Goal: Task Accomplishment & Management: Use online tool/utility

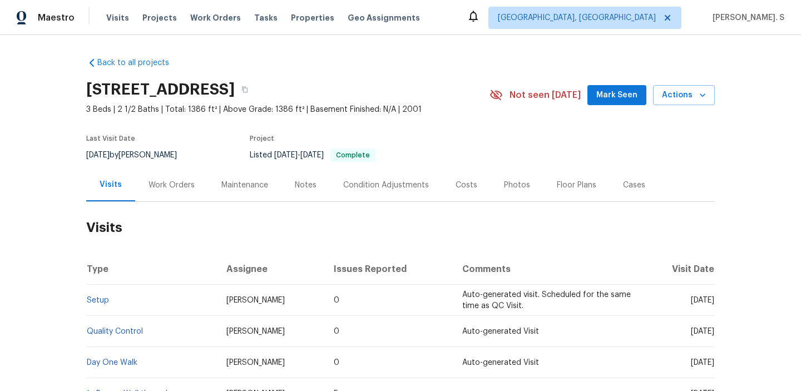
click at [174, 180] on div "Work Orders" at bounding box center [172, 185] width 46 height 11
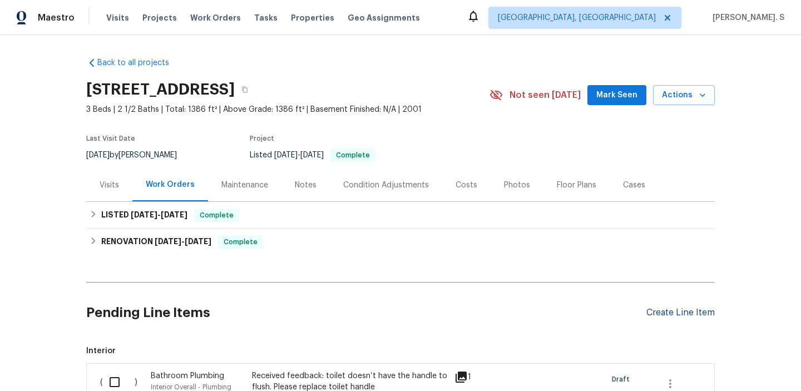
click at [679, 317] on div "Create Line Item" at bounding box center [681, 313] width 68 height 11
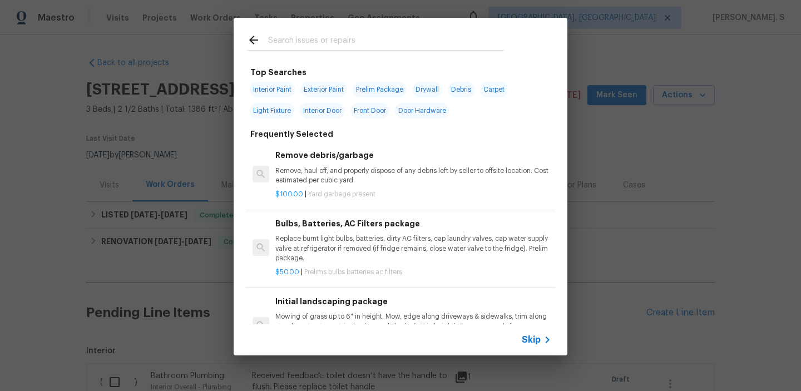
click at [367, 176] on p "Remove, haul off, and properly dispose of any debris left by seller to offsite …" at bounding box center [413, 175] width 276 height 19
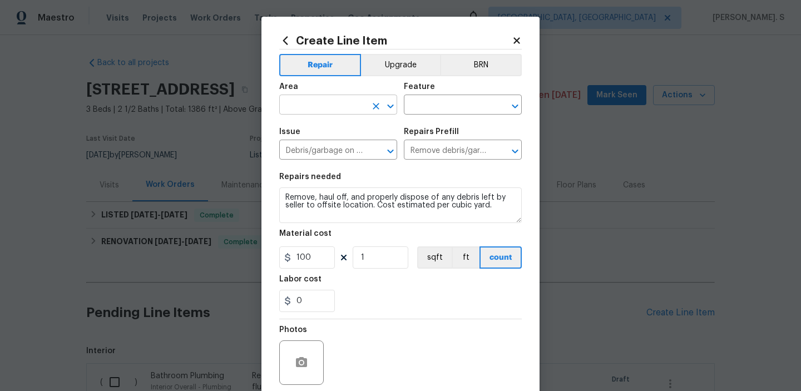
click at [393, 110] on icon "Open" at bounding box center [390, 106] width 13 height 13
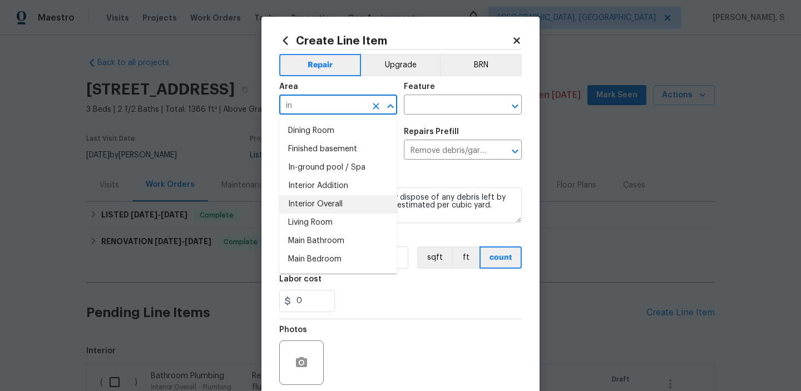
click at [329, 196] on li "Interior Overall" at bounding box center [338, 204] width 118 height 18
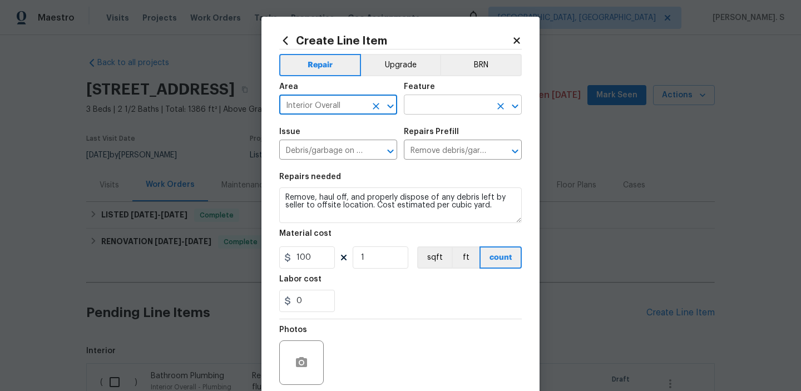
click at [515, 112] on icon "Open" at bounding box center [515, 106] width 13 height 13
type input "Interior Overall"
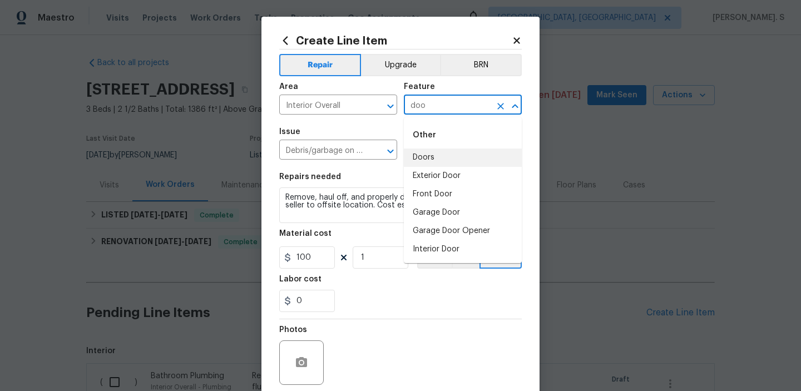
click at [470, 150] on li "Doors" at bounding box center [463, 158] width 118 height 18
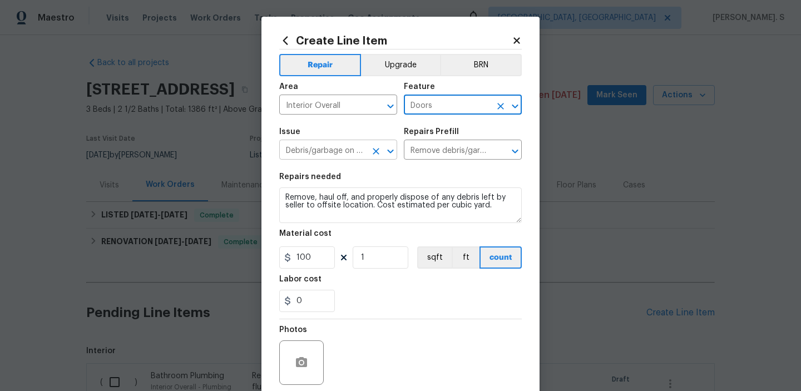
click at [395, 153] on icon "Open" at bounding box center [390, 151] width 13 height 13
type input "Doors"
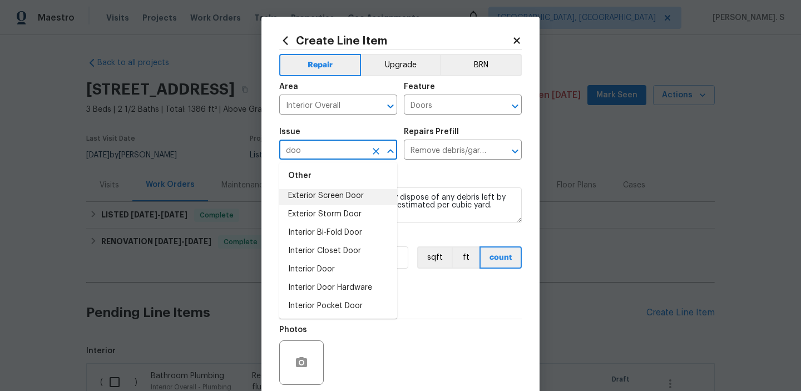
scroll to position [81, 0]
click at [321, 271] on li "Interior Door" at bounding box center [338, 268] width 118 height 18
type input "Interior Door"
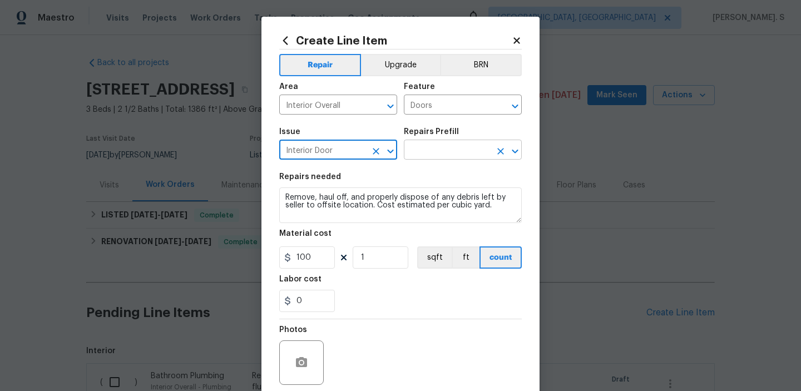
click at [514, 150] on icon "Open" at bounding box center [515, 151] width 6 height 4
type input "Interior Door"
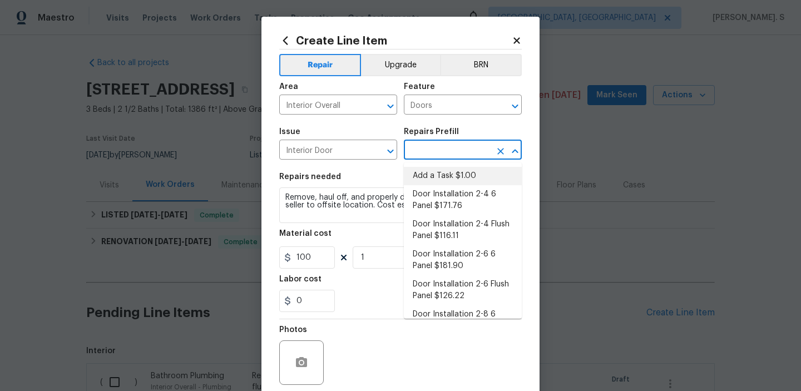
click at [455, 176] on li "Add a Task $1.00" at bounding box center [463, 176] width 118 height 18
type input "Interior Door"
type input "Add a Task $1.00"
type textarea "HPM to detail"
type input "1"
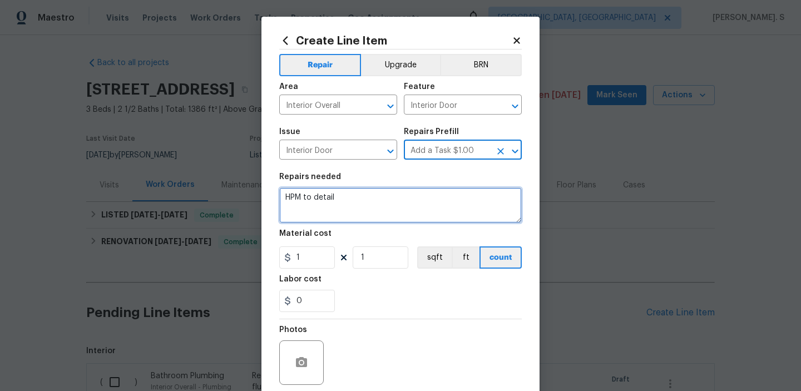
click at [355, 214] on textarea "HPM to detail" at bounding box center [400, 206] width 243 height 36
paste textarea "There is a hornet’s nest by the door. Please remove and eradicate the nest, the…"
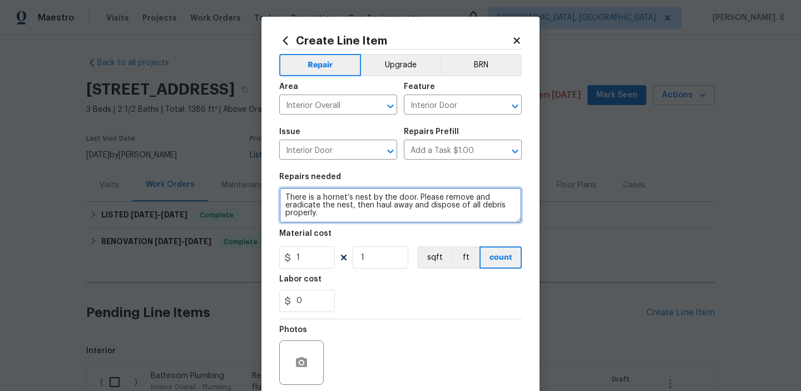
type textarea "There is a hornet’s nest by the door. Please remove and eradicate the nest, the…"
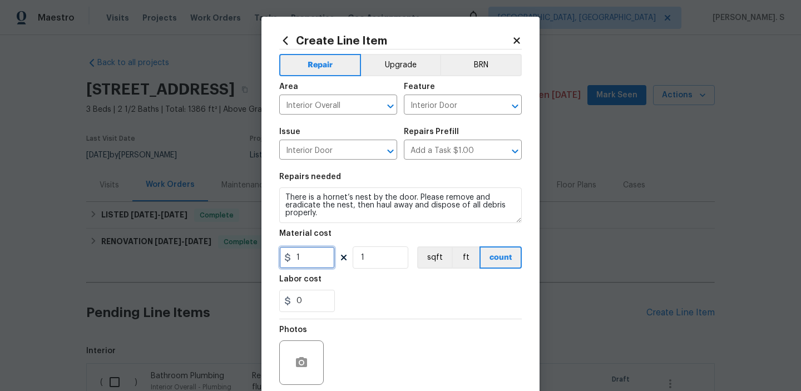
click at [311, 260] on input "1" at bounding box center [307, 258] width 56 height 22
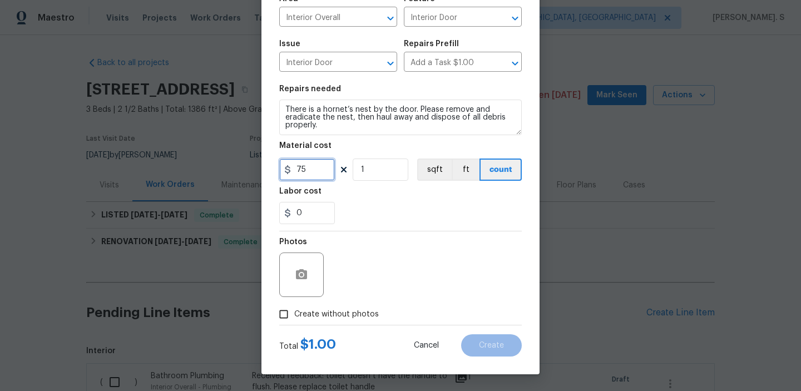
type input "75"
click at [312, 315] on span "Create without photos" at bounding box center [336, 315] width 85 height 12
click at [294, 315] on input "Create without photos" at bounding box center [283, 314] width 21 height 21
checkbox input "true"
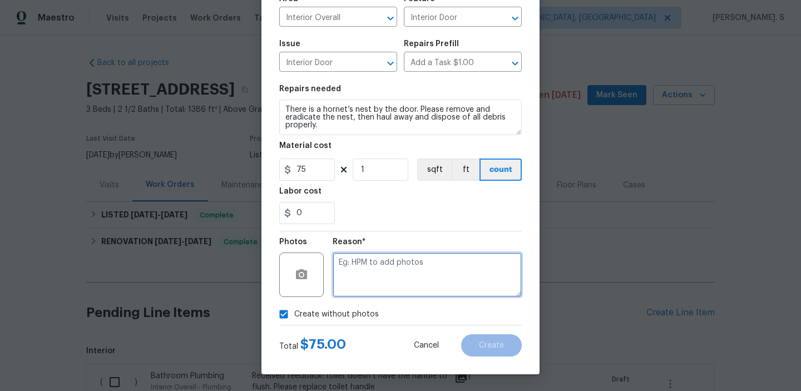
click at [387, 273] on textarea at bounding box center [427, 275] width 189 height 45
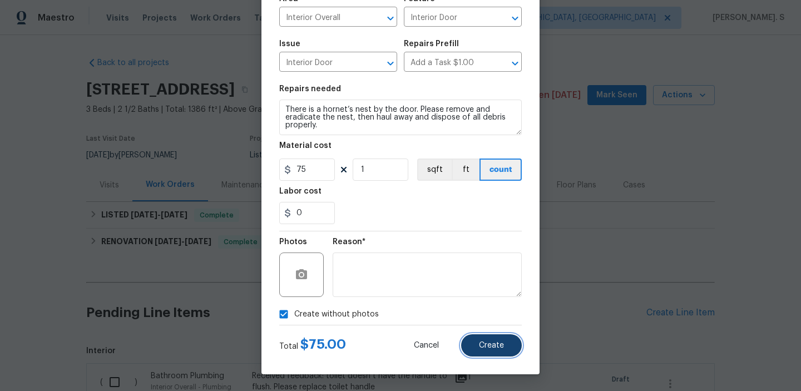
click at [481, 347] on span "Create" at bounding box center [491, 346] width 25 height 8
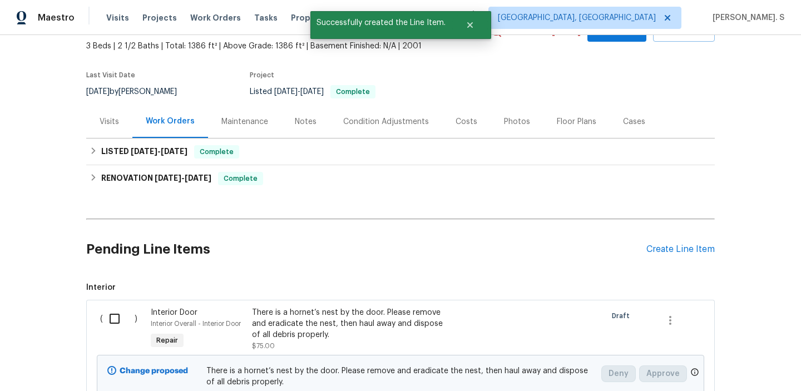
scroll to position [170, 0]
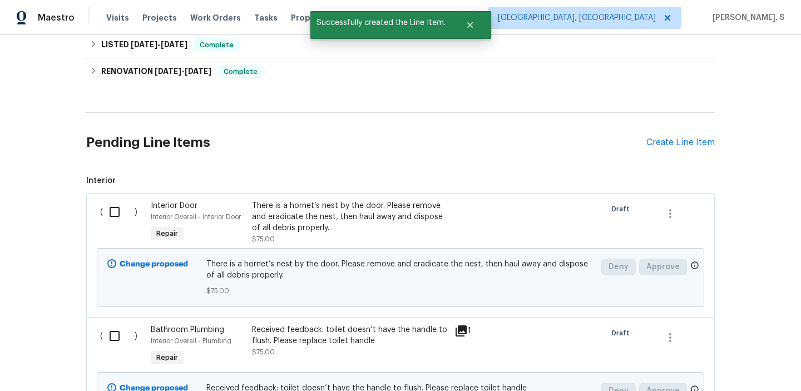
click at [130, 215] on input "checkbox" at bounding box center [119, 211] width 32 height 23
checkbox input "true"
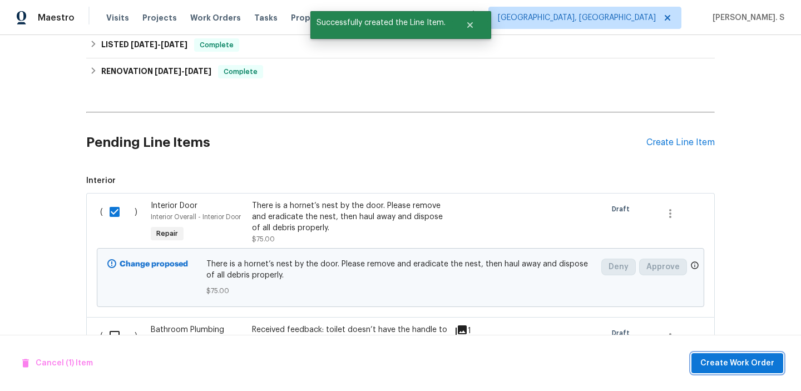
click at [715, 363] on span "Create Work Order" at bounding box center [738, 364] width 74 height 14
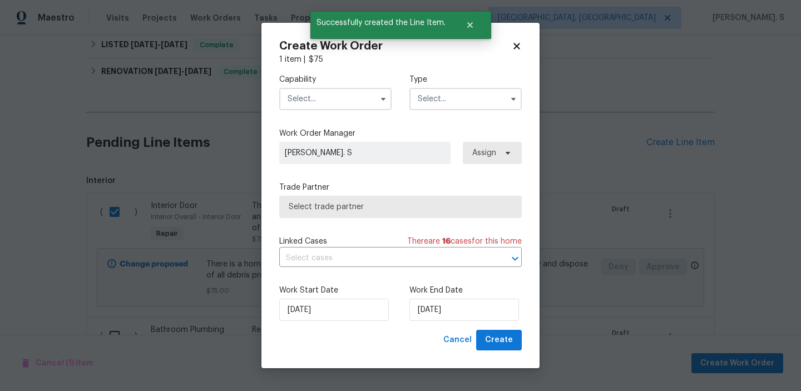
click at [353, 97] on input "text" at bounding box center [335, 99] width 112 height 22
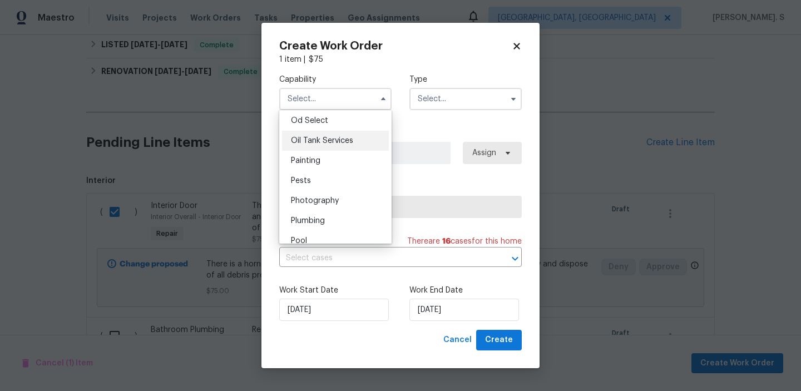
scroll to position [905, 0]
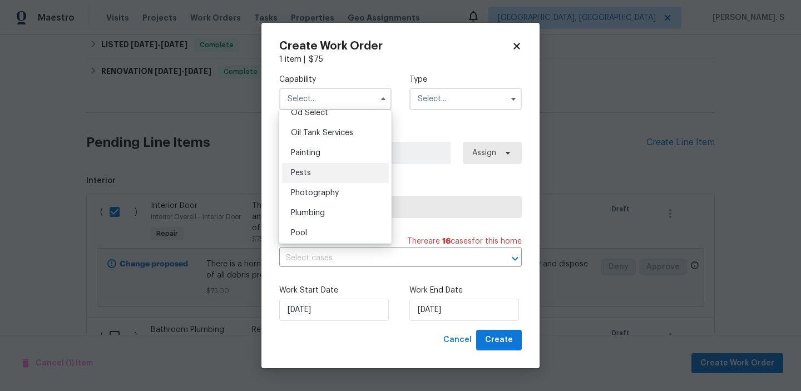
click at [348, 175] on div "Pests" at bounding box center [335, 173] width 107 height 20
type input "Pests"
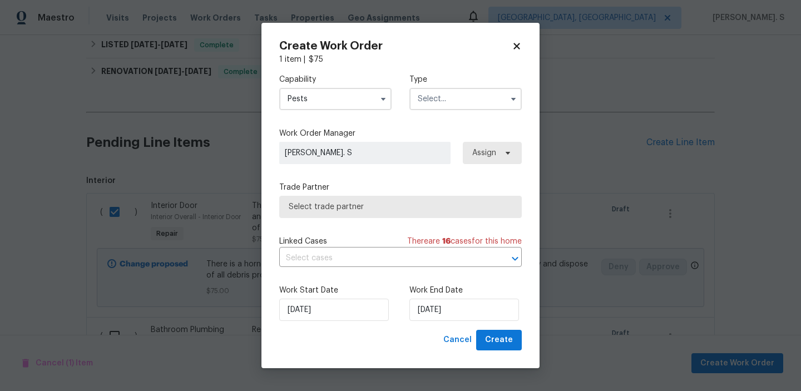
click at [476, 97] on input "text" at bounding box center [466, 99] width 112 height 22
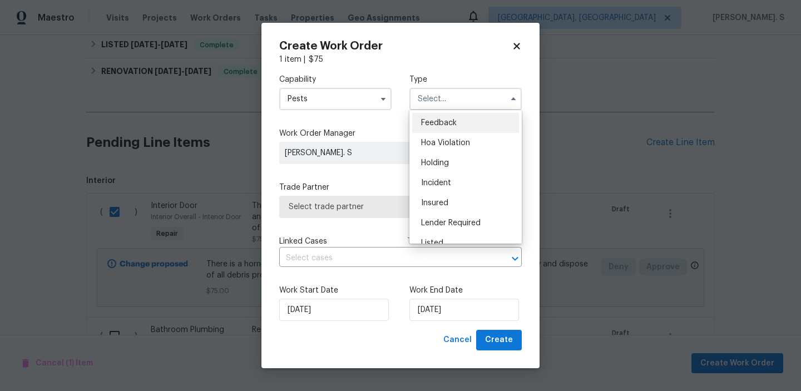
click at [472, 117] on div "Feedback" at bounding box center [465, 123] width 107 height 20
type input "Feedback"
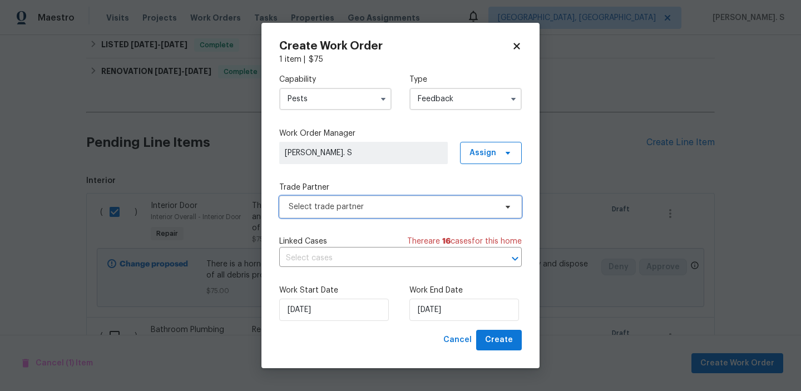
click at [398, 208] on span "Select trade partner" at bounding box center [393, 206] width 208 height 11
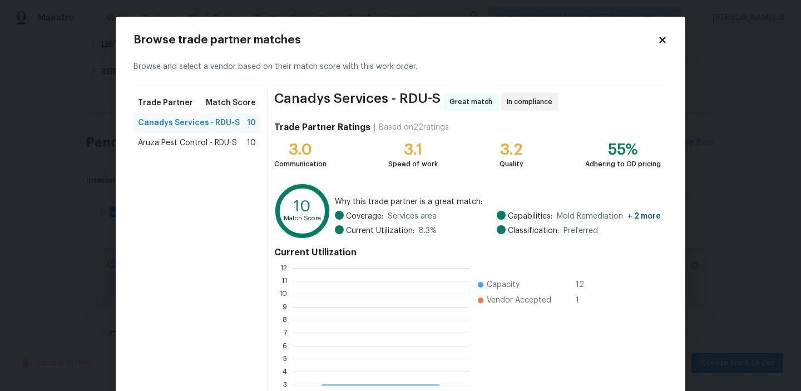
scroll to position [156, 176]
click at [238, 149] on div "Aruza Pest Control - RDU-S 10" at bounding box center [197, 143] width 127 height 20
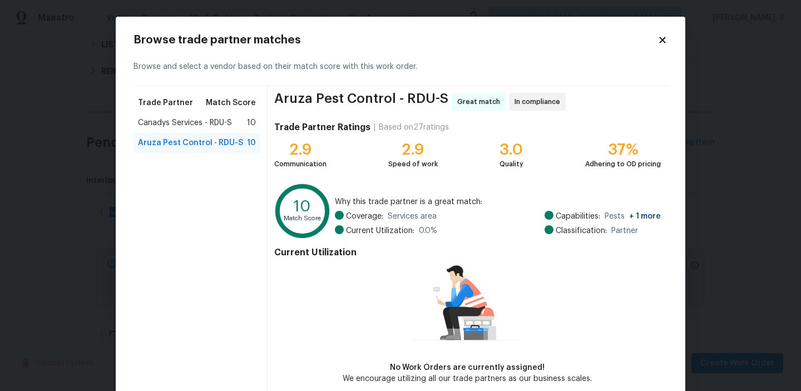
click at [251, 122] on span "10" at bounding box center [251, 122] width 9 height 11
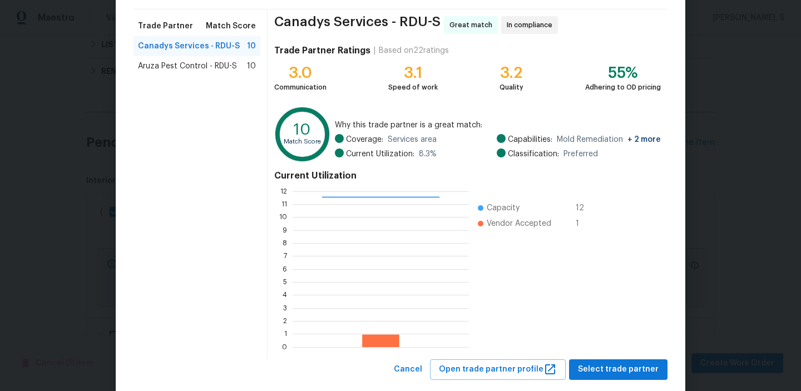
scroll to position [100, 0]
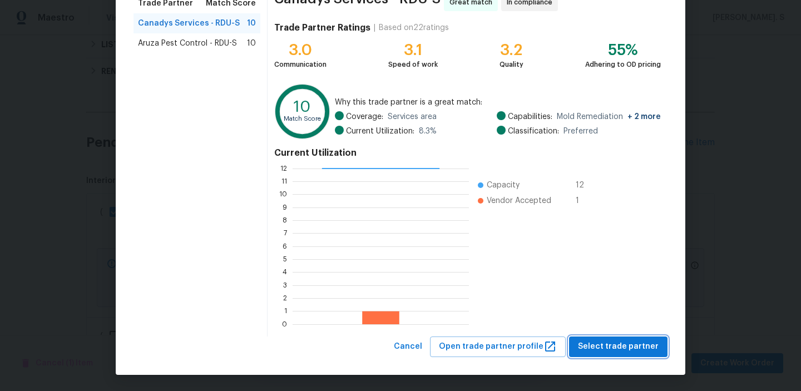
click at [632, 351] on span "Select trade partner" at bounding box center [618, 347] width 81 height 14
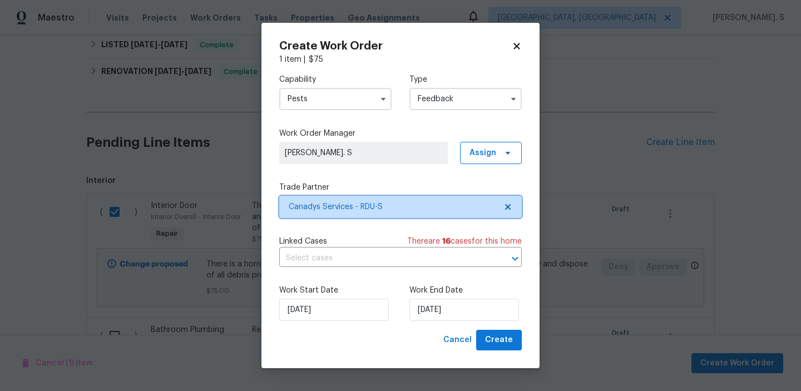
scroll to position [0, 0]
click at [376, 258] on input "text" at bounding box center [384, 258] width 211 height 17
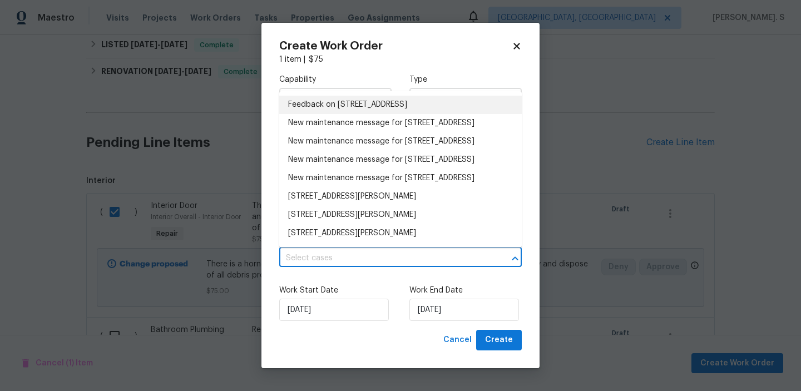
click at [369, 102] on li "Feedback on [STREET_ADDRESS]" at bounding box center [400, 105] width 243 height 18
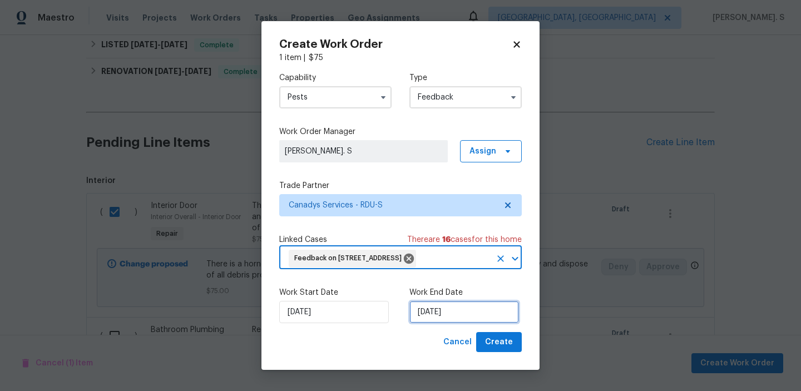
click at [453, 323] on input "[DATE]" at bounding box center [465, 312] width 110 height 22
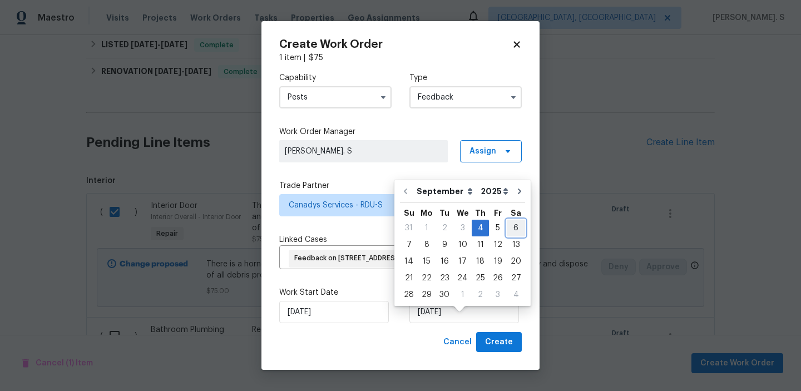
click at [507, 230] on div "6" at bounding box center [516, 228] width 18 height 16
type input "[DATE]"
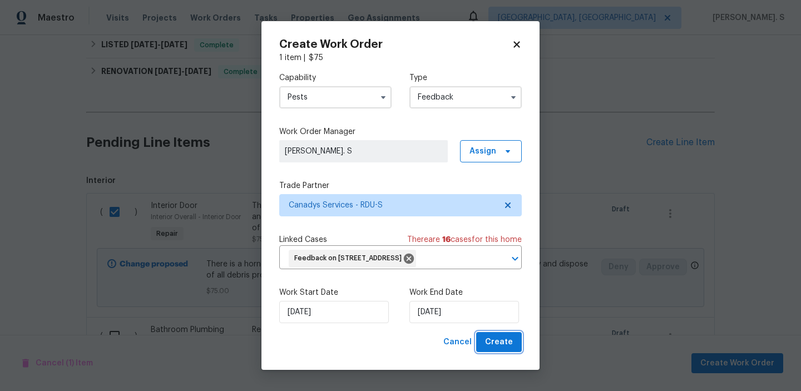
click at [500, 349] on span "Create" at bounding box center [499, 343] width 28 height 14
checkbox input "false"
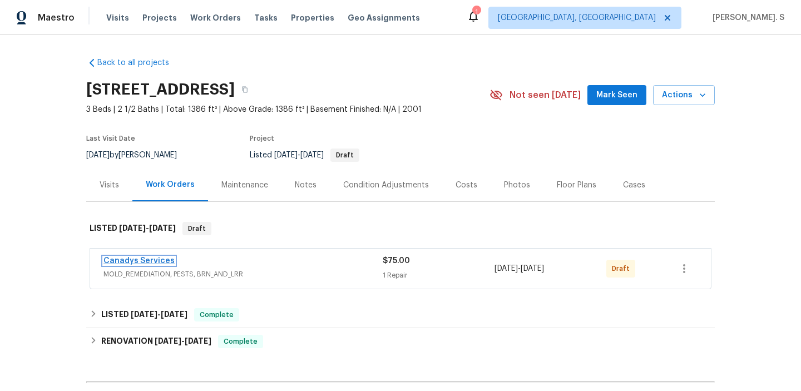
click at [146, 262] on link "Canadys Services" at bounding box center [139, 261] width 71 height 8
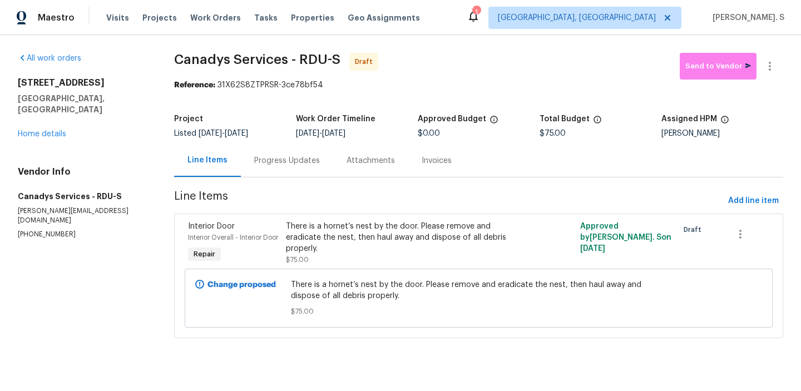
click at [282, 155] on div "Progress Updates" at bounding box center [287, 160] width 66 height 11
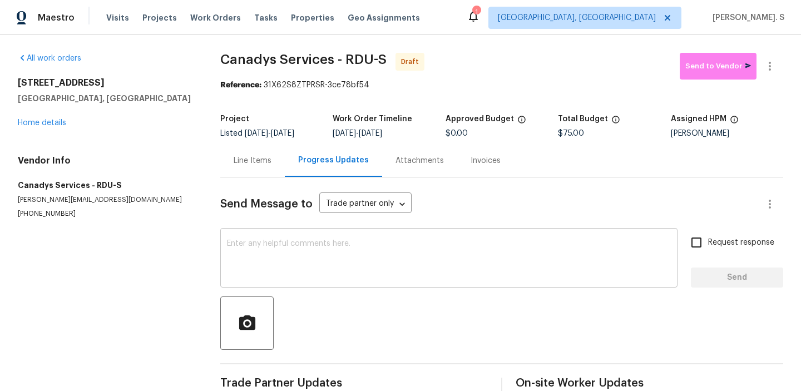
click at [282, 260] on textarea at bounding box center [449, 259] width 444 height 39
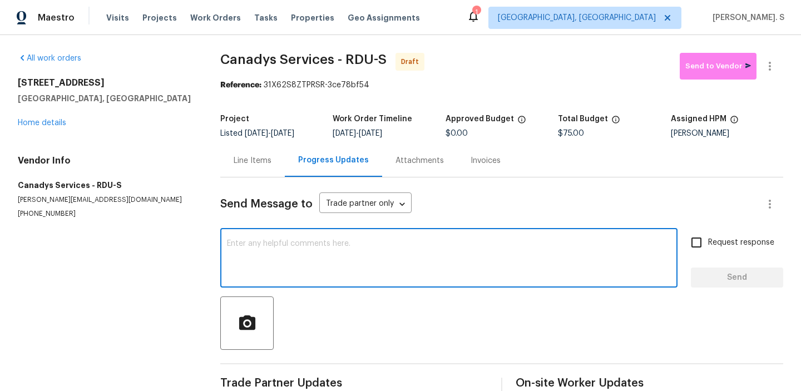
paste textarea "Hi this is Glory with Opendoor. I’m confirming you received the WO for the prop…"
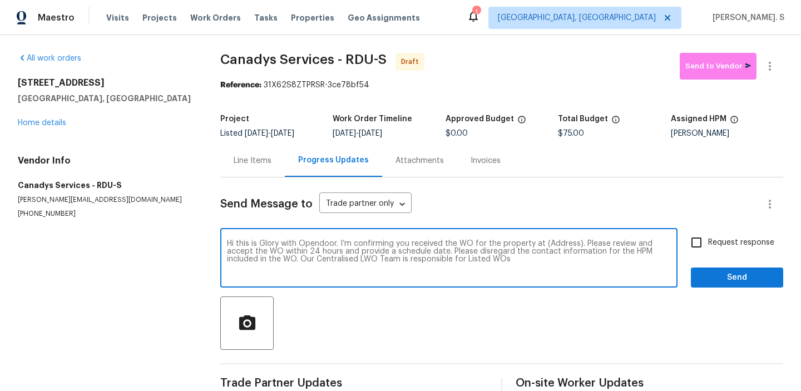
click at [560, 242] on textarea "Hi this is Glory with Opendoor. I’m confirming you received the WO for the prop…" at bounding box center [449, 259] width 444 height 39
paste textarea "[STREET_ADDRESS]"
type textarea "Hi this is Glory with Opendoor. I’m confirming you received the WO for the prop…"
click at [774, 63] on icon "button" at bounding box center [769, 66] width 13 height 13
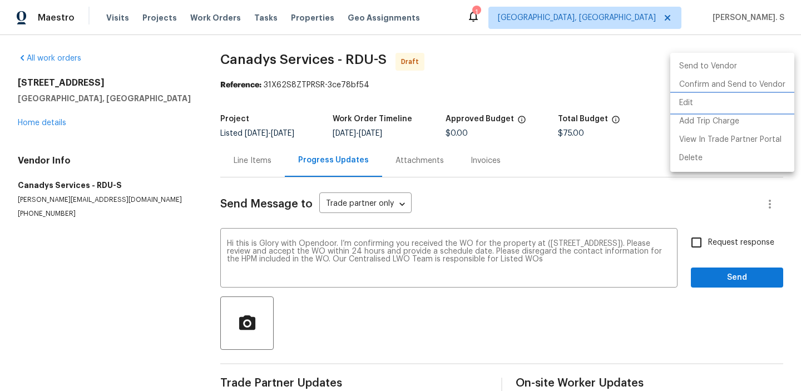
click at [716, 98] on li "Edit" at bounding box center [733, 103] width 124 height 18
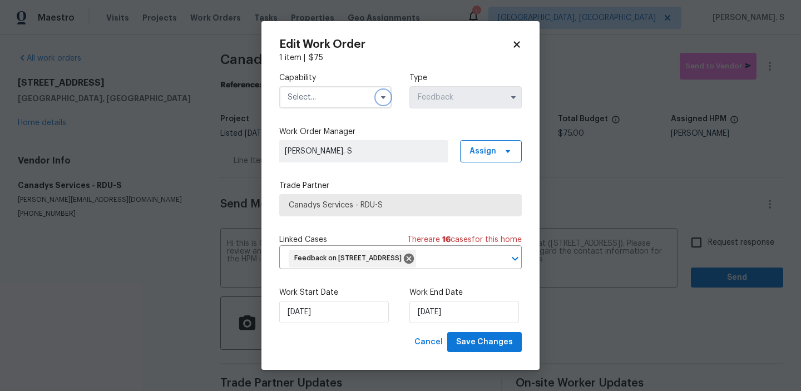
click at [380, 96] on icon "button" at bounding box center [383, 97] width 9 height 9
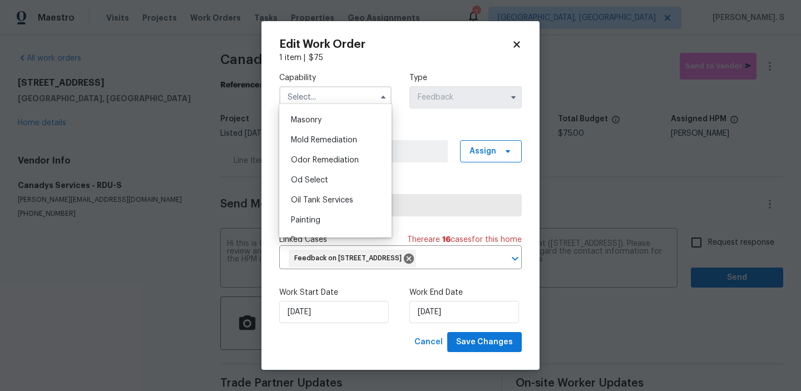
scroll to position [879, 0]
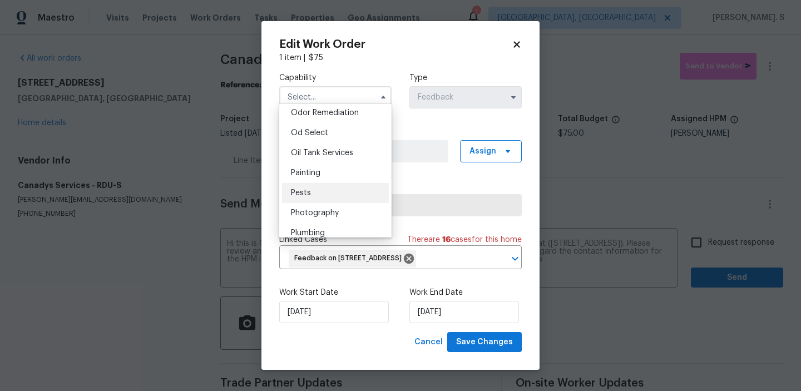
click at [316, 194] on div "Pests" at bounding box center [335, 193] width 107 height 20
type input "Pests"
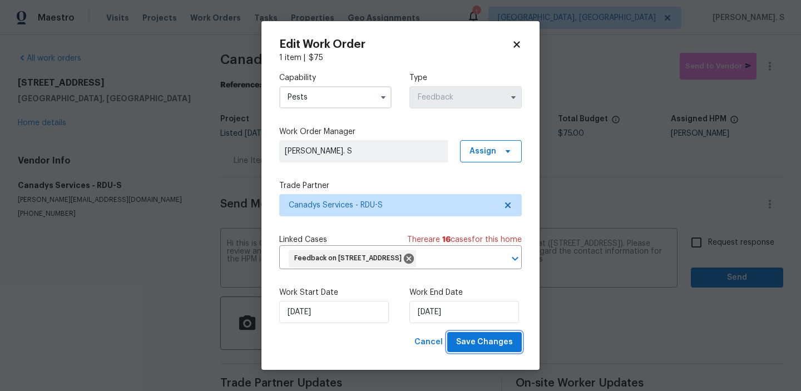
click at [490, 349] on span "Save Changes" at bounding box center [484, 343] width 57 height 14
click at [722, 249] on body "Maestro Visits Projects Work Orders Tasks Properties Geo Assignments 1 Albuquer…" at bounding box center [400, 195] width 801 height 391
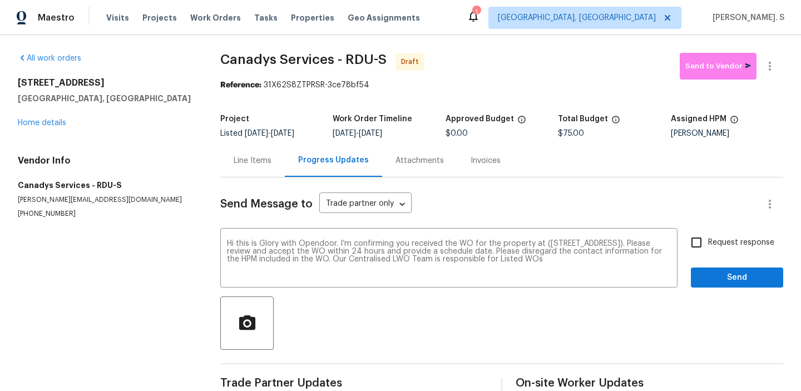
click at [722, 249] on label "Request response" at bounding box center [730, 242] width 90 height 23
click at [708, 249] on input "Request response" at bounding box center [696, 242] width 23 height 23
checkbox input "true"
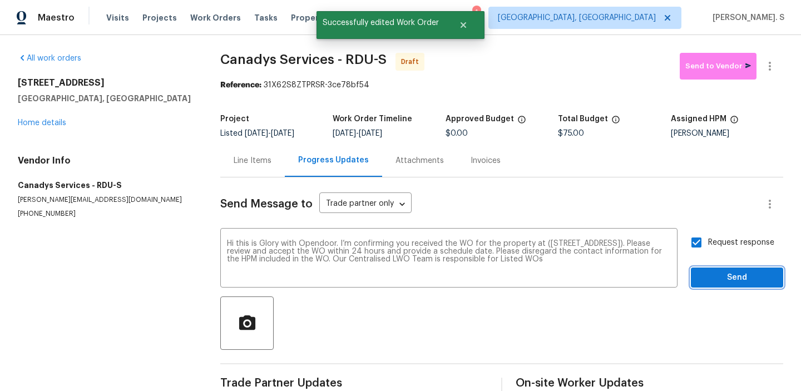
click at [713, 276] on span "Send" at bounding box center [737, 278] width 75 height 14
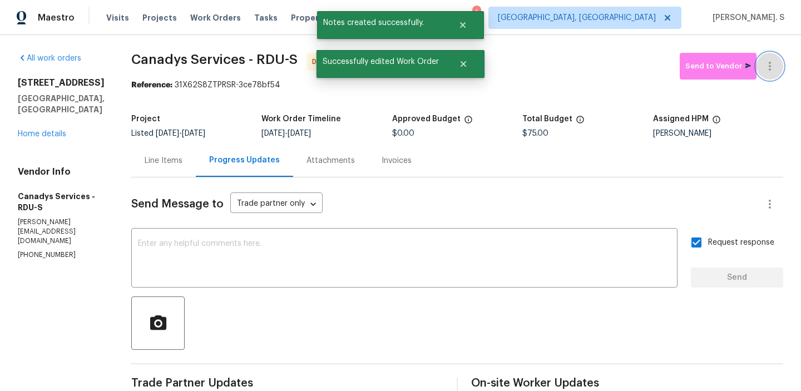
click at [766, 71] on icon "button" at bounding box center [769, 66] width 13 height 13
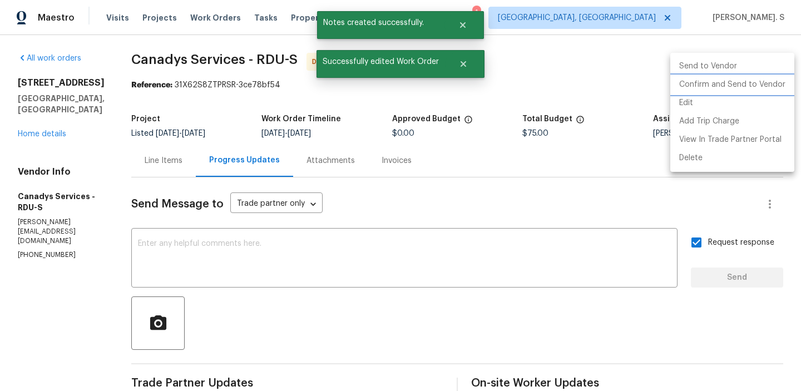
click at [750, 81] on li "Confirm and Send to Vendor" at bounding box center [733, 85] width 124 height 18
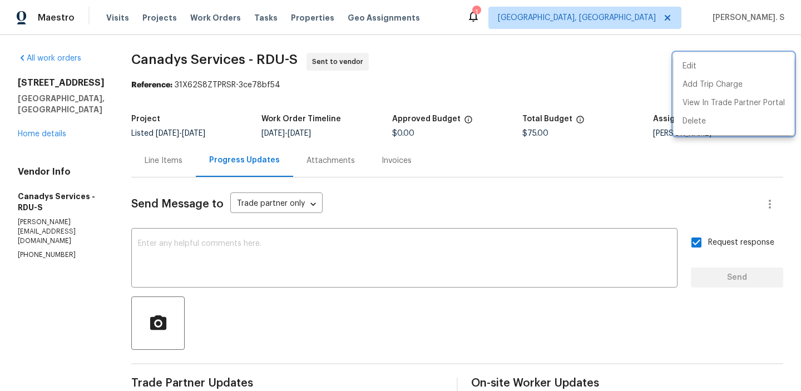
click at [377, 237] on div at bounding box center [400, 195] width 801 height 391
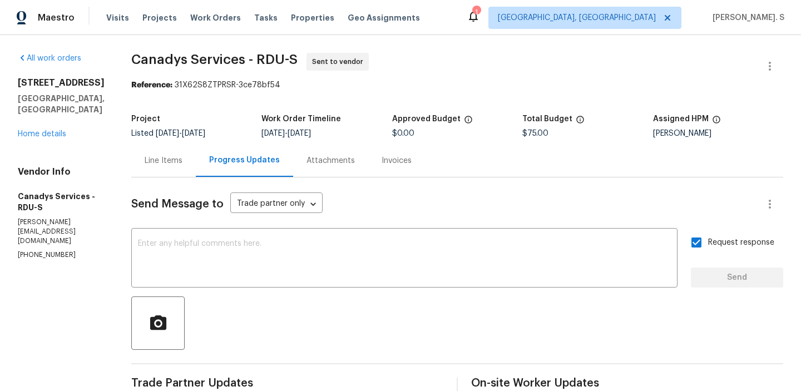
click at [377, 237] on div "x ​" at bounding box center [404, 259] width 546 height 57
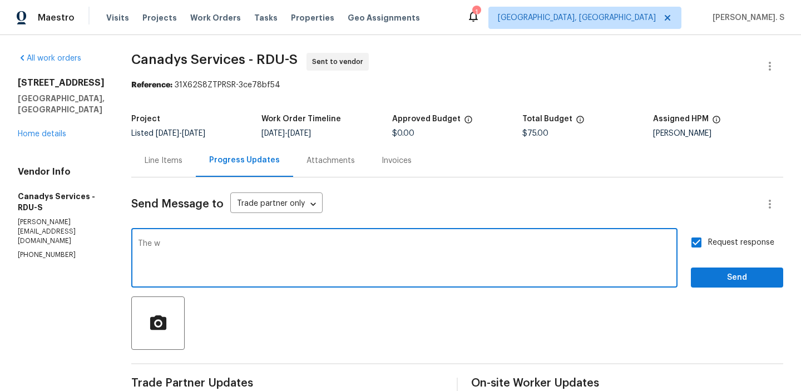
paste textarea "ork Orders must include before-photos (both close-up and wide-angle) and a comp…"
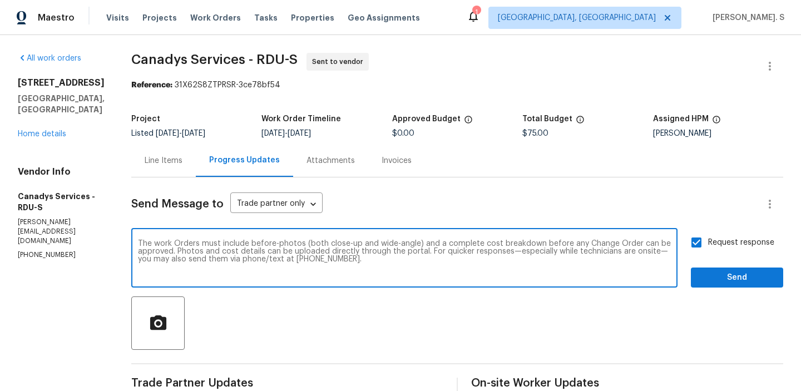
type textarea "The work Orders must include before-photos (both close-up and wide-angle) and a…"
click at [714, 275] on span "Send" at bounding box center [737, 278] width 75 height 14
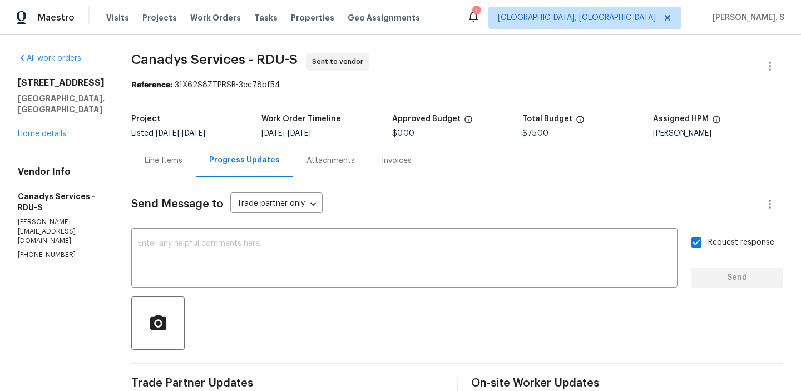
click at [231, 35] on div "Maestro Visits Projects Work Orders Tasks Properties Geo Assignments 1 Albuquer…" at bounding box center [400, 17] width 801 height 35
click at [230, 59] on span "Canadys Services - RDU-S" at bounding box center [214, 59] width 166 height 13
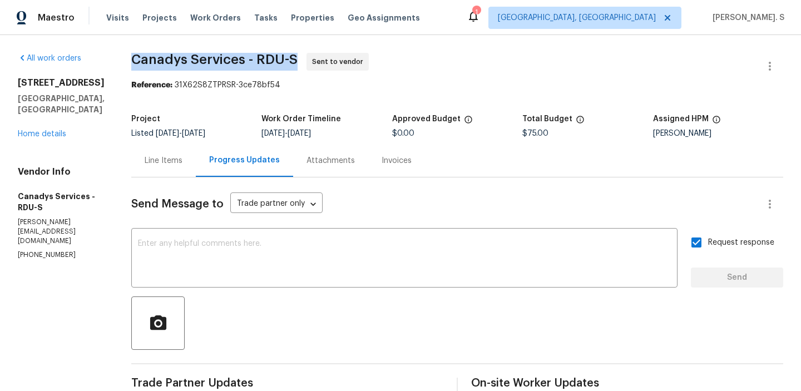
copy span "Canadys Services - RDU-S"
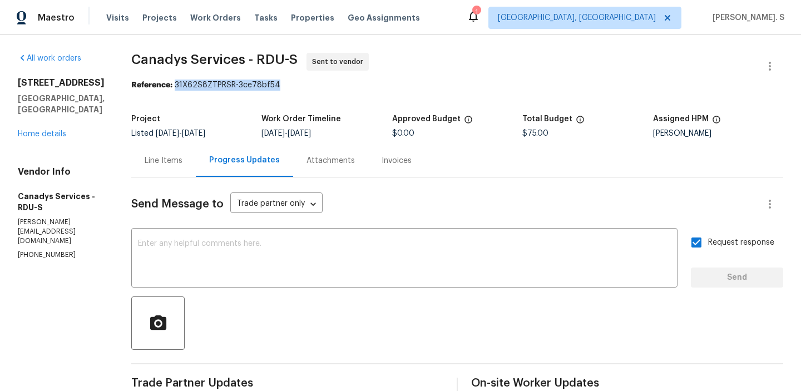
drag, startPoint x: 191, startPoint y: 87, endPoint x: 449, endPoint y: 87, distance: 257.6
click at [449, 87] on div "Reference: 31X62S8ZTPRSR-3ce78bf54" at bounding box center [457, 85] width 652 height 11
copy div "31X62S8ZTPRSR-3ce78bf54"
click at [147, 139] on div "Project Listed 9/4/2025 - 9/6/2025 Work Order Timeline 9/4/2025 - 9/6/2025 Appr…" at bounding box center [457, 127] width 652 height 36
click at [162, 160] on div "Line Items" at bounding box center [164, 160] width 38 height 11
